Goal: Answer question/provide support

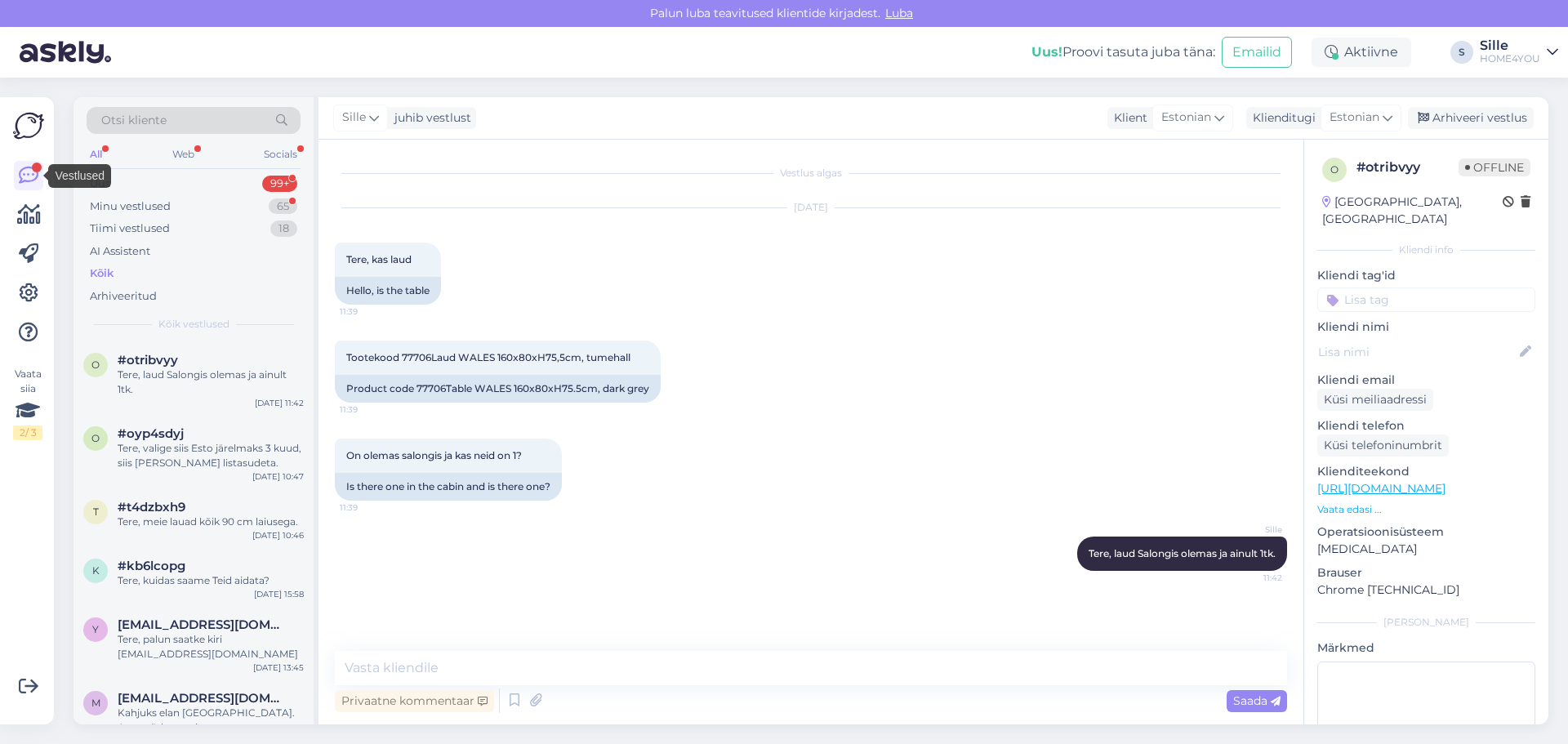
click at [101, 266] on div "Kõik" at bounding box center [101, 274] width 24 height 16
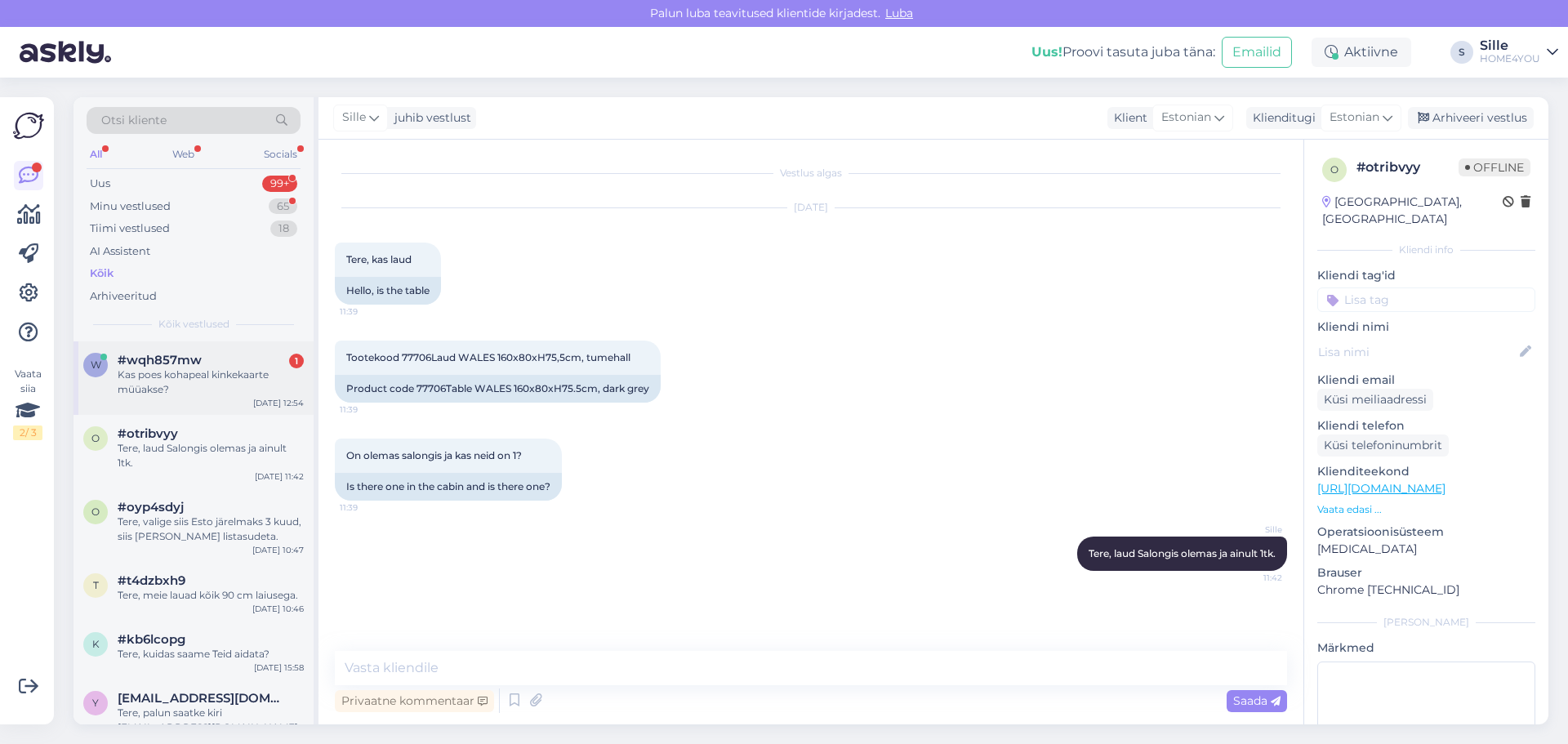
click at [231, 383] on div "Kas poes kohapeal kinkekaarte müüakse?" at bounding box center [211, 383] width 186 height 30
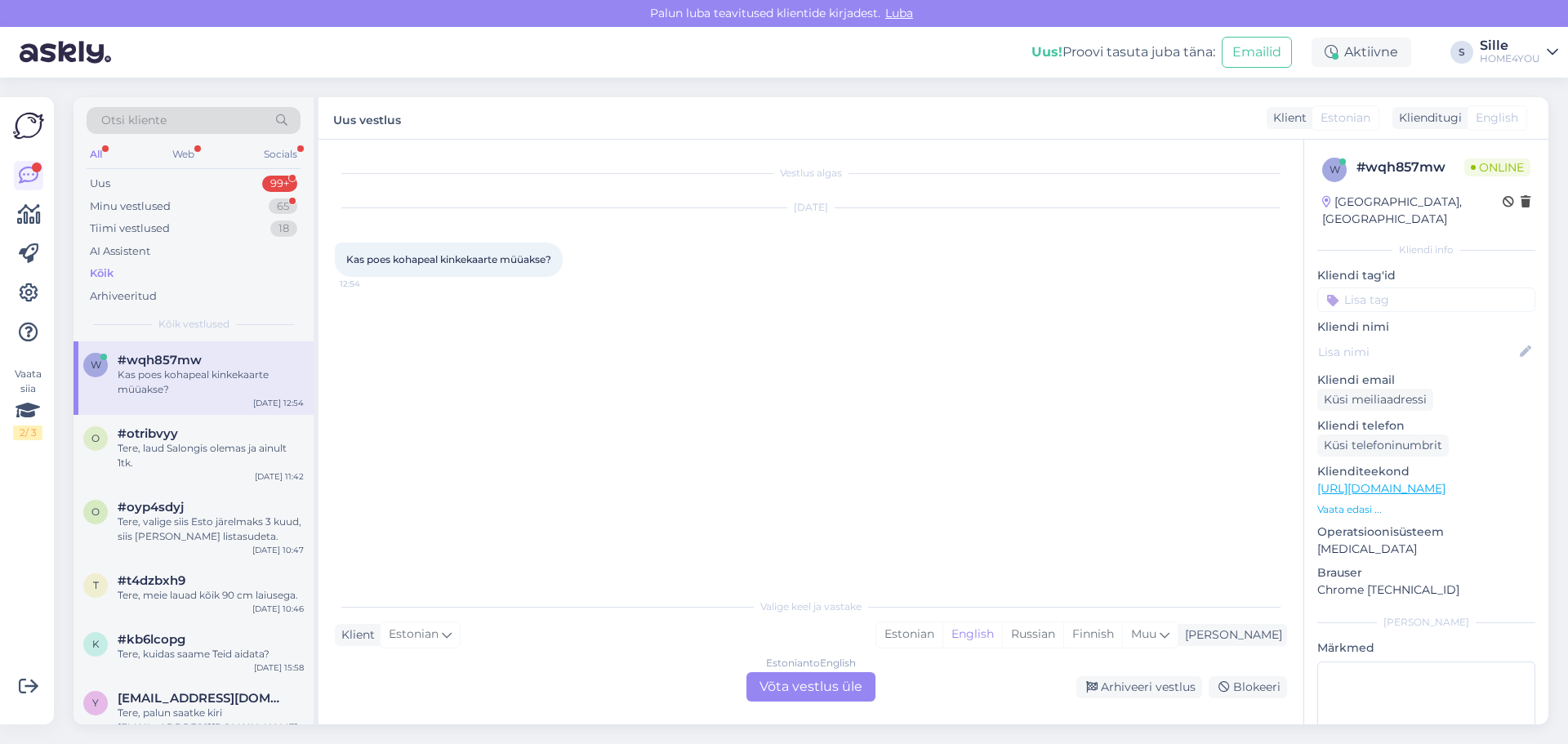
click at [785, 428] on div "Estonian to English Võta vestlus üle" at bounding box center [810, 687] width 129 height 30
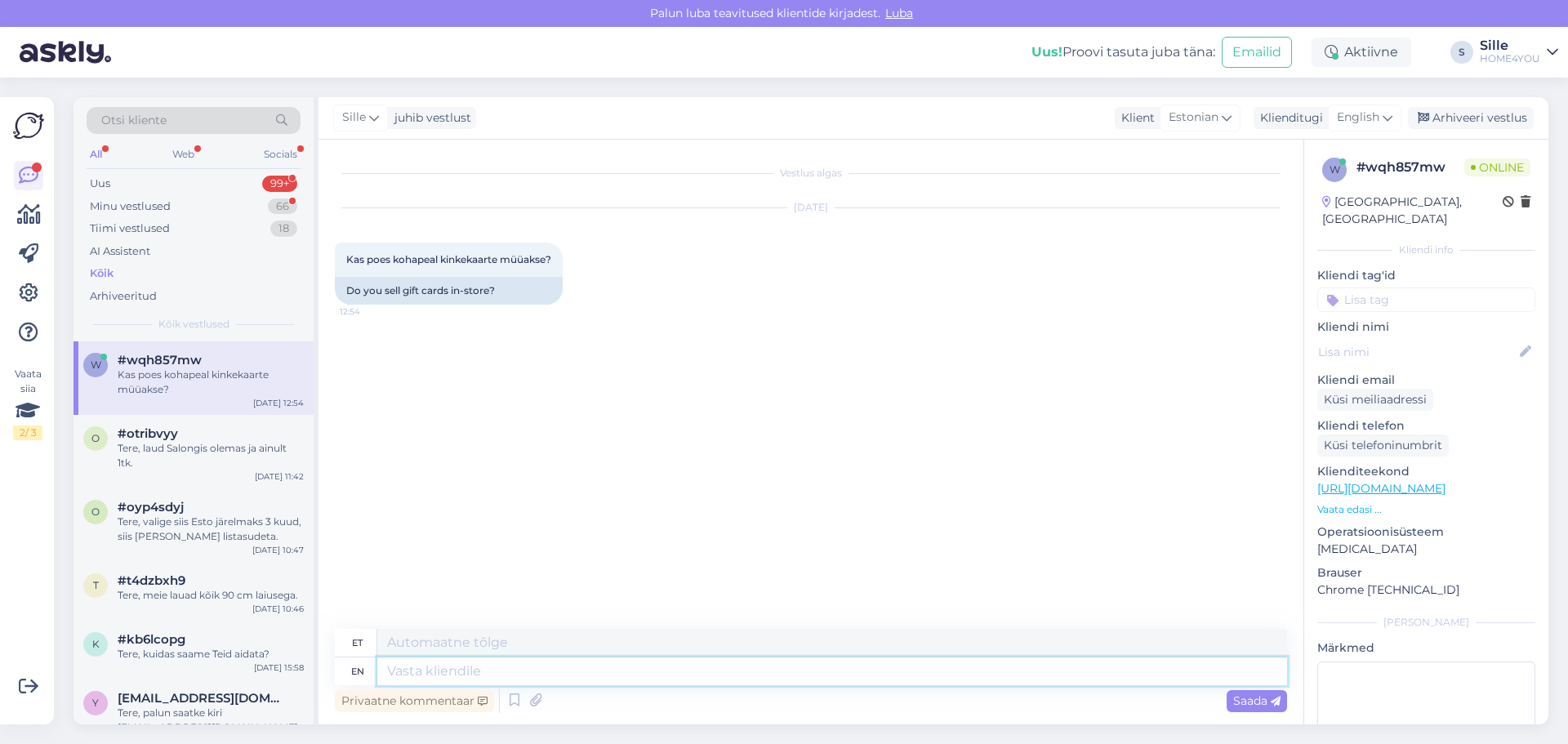
click at [716, 428] on textarea at bounding box center [833, 671] width 910 height 28
type textarea "Tere, ja"
type textarea "Tere,"
type textarea "Tere, jah m"
type textarea "Tere, jah"
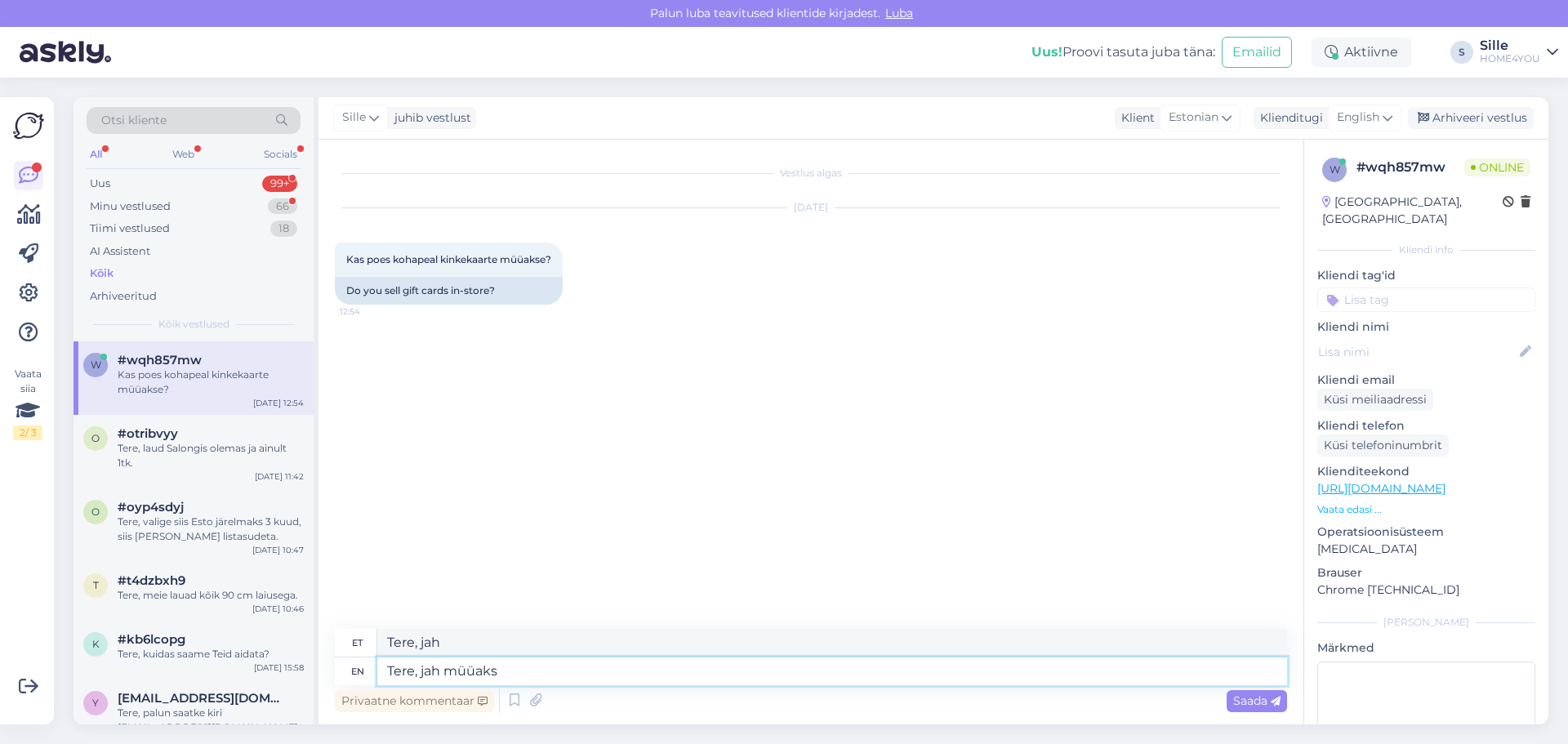
type textarea "Tere, jah müüakse"
type textarea "Tere, jah müüakse."
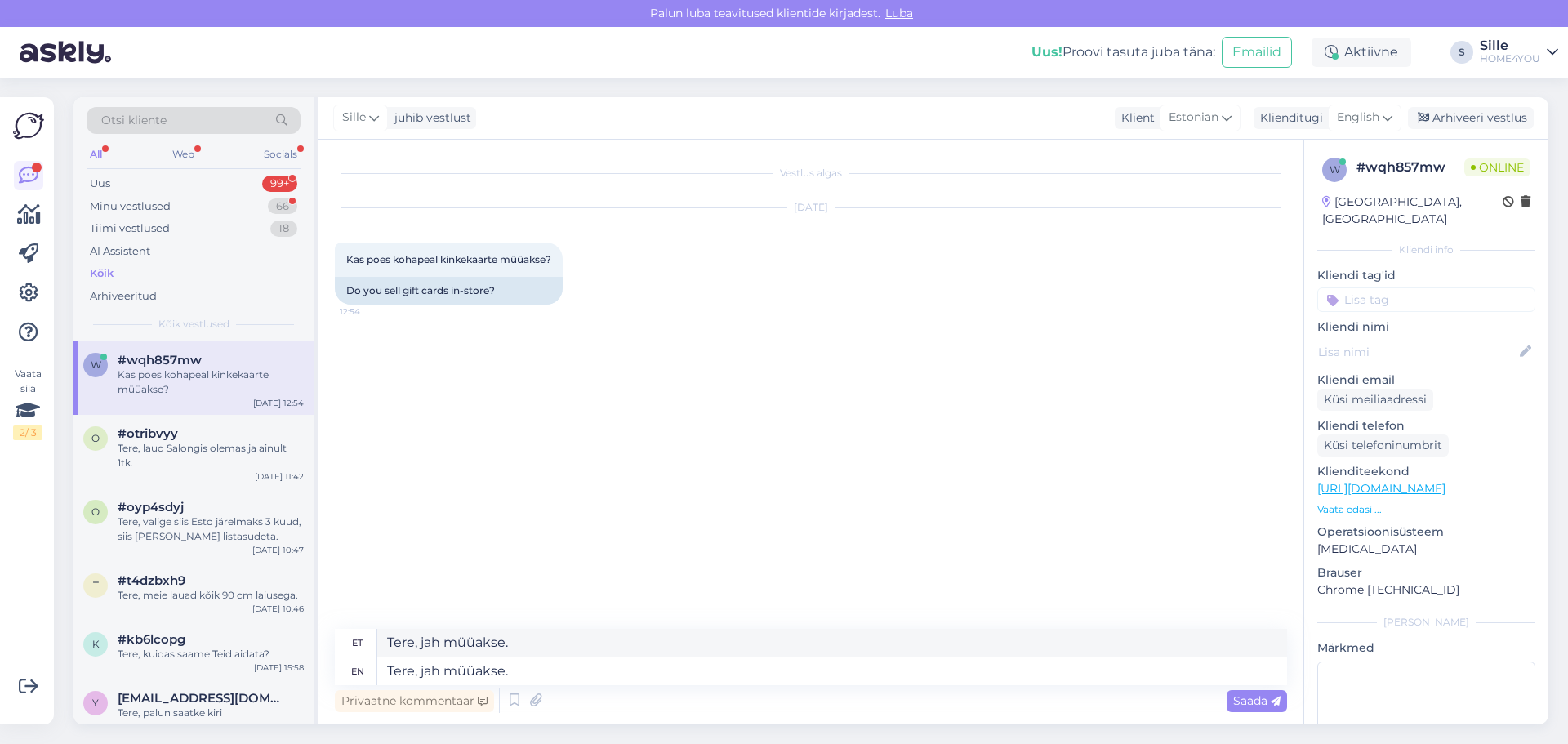
click at [834, 428] on span "Saada" at bounding box center [1256, 701] width 47 height 15
